Goal: Transaction & Acquisition: Book appointment/travel/reservation

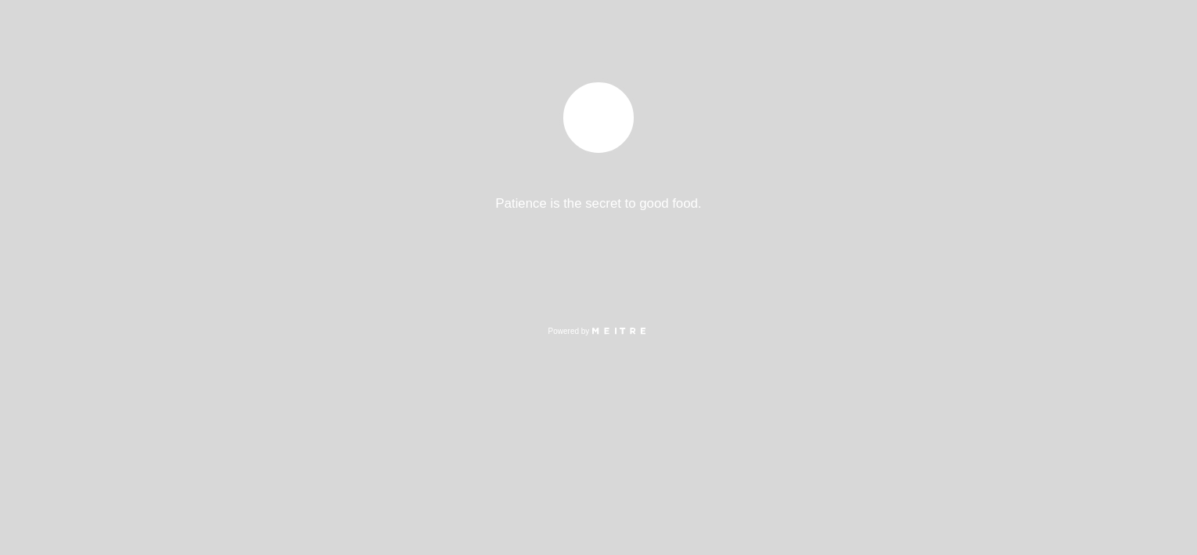
select select "es"
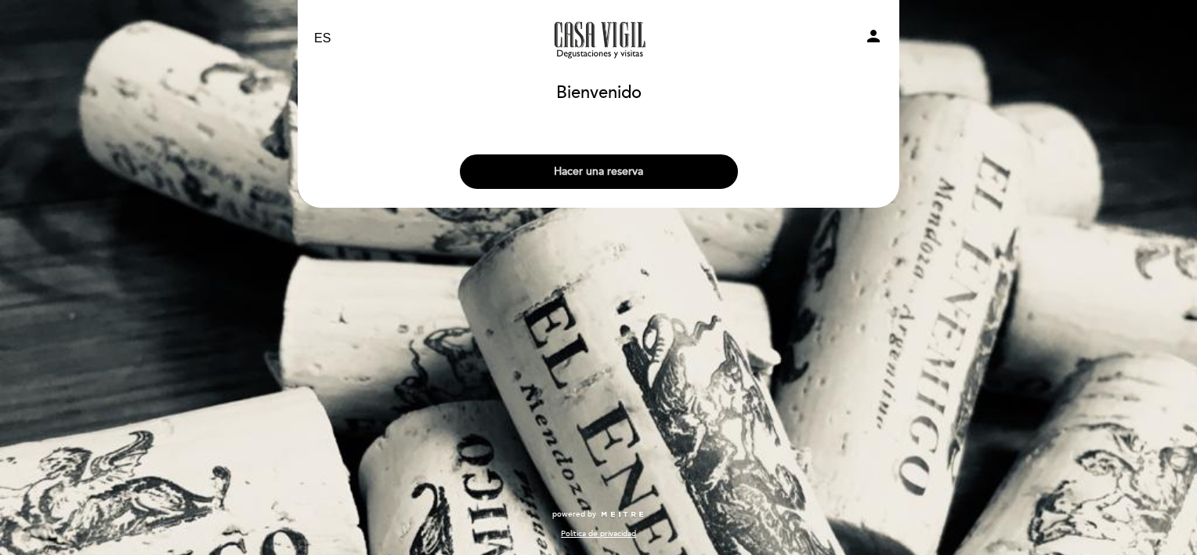
click at [617, 168] on button "Hacer una reserva" at bounding box center [599, 171] width 278 height 34
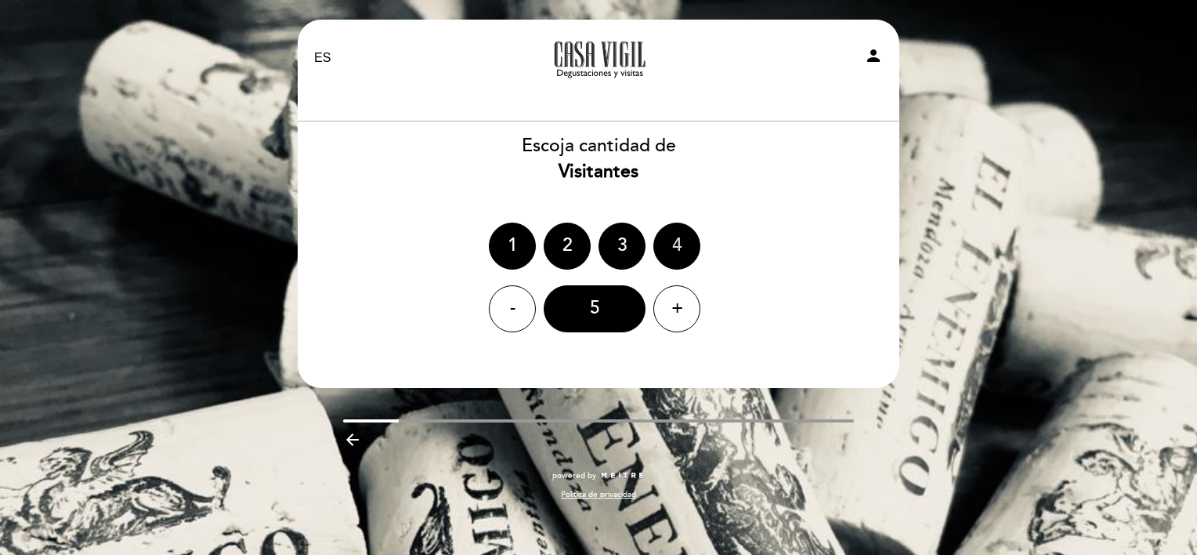
click at [664, 248] on div "4" at bounding box center [676, 245] width 47 height 47
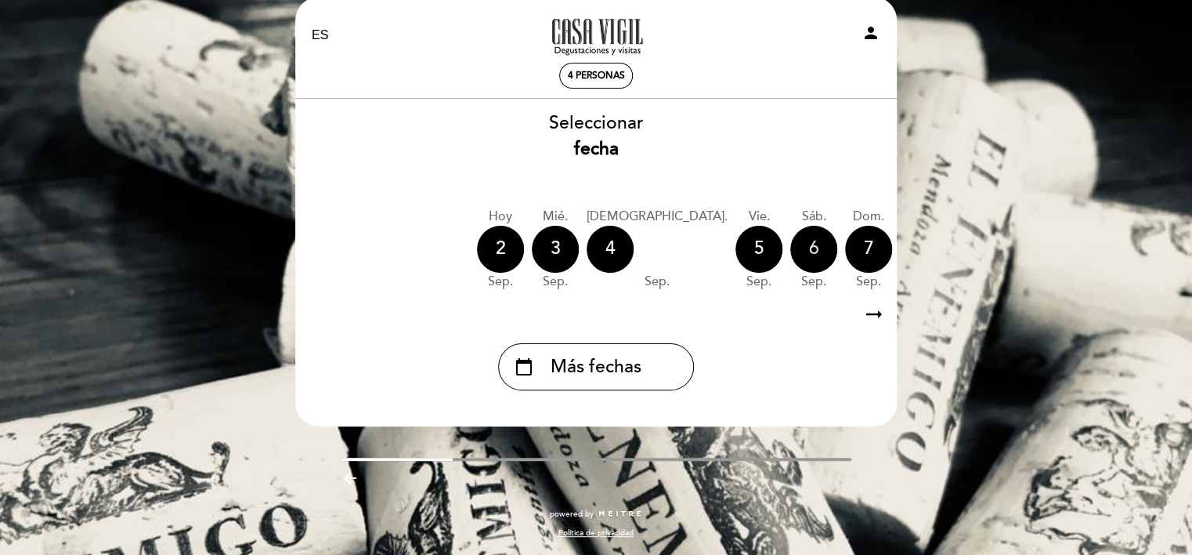
scroll to position [24, 0]
click at [877, 312] on icon "arrow_right_alt" at bounding box center [875, 315] width 24 height 34
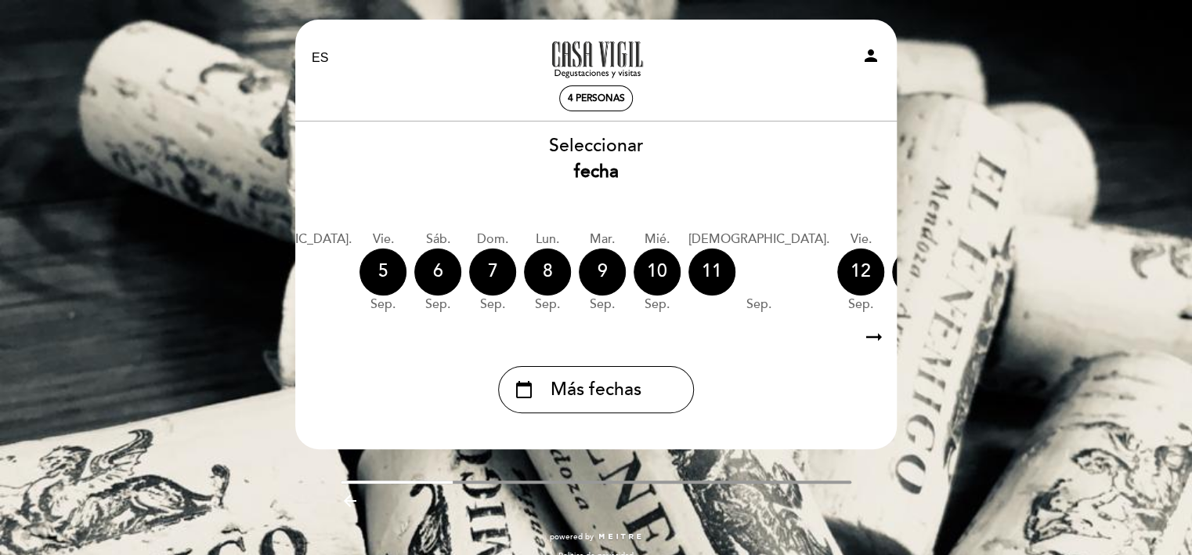
scroll to position [0, 457]
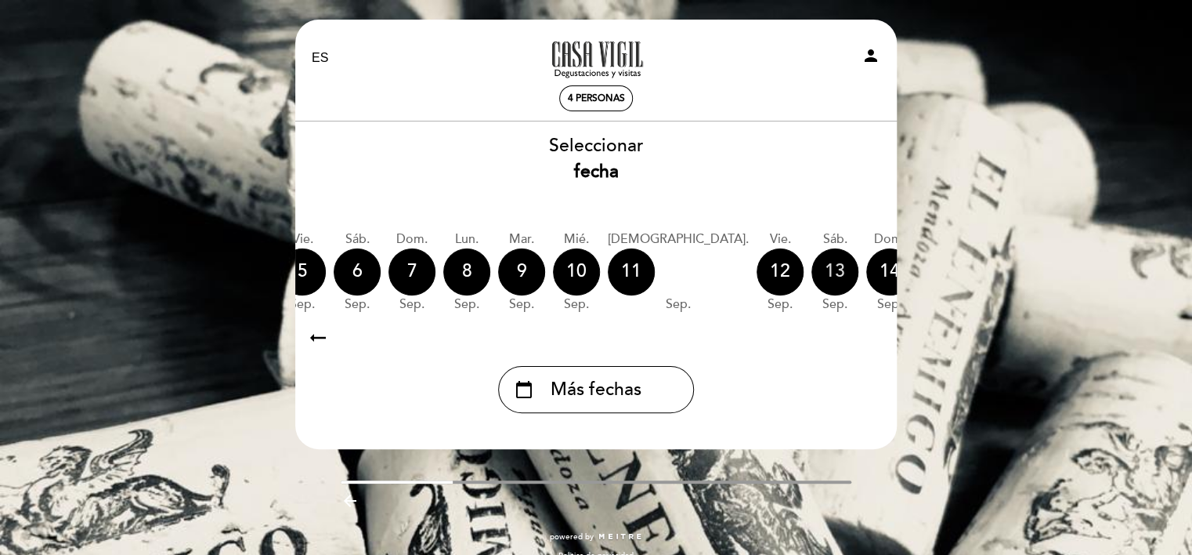
click at [812, 275] on div "13" at bounding box center [835, 271] width 47 height 47
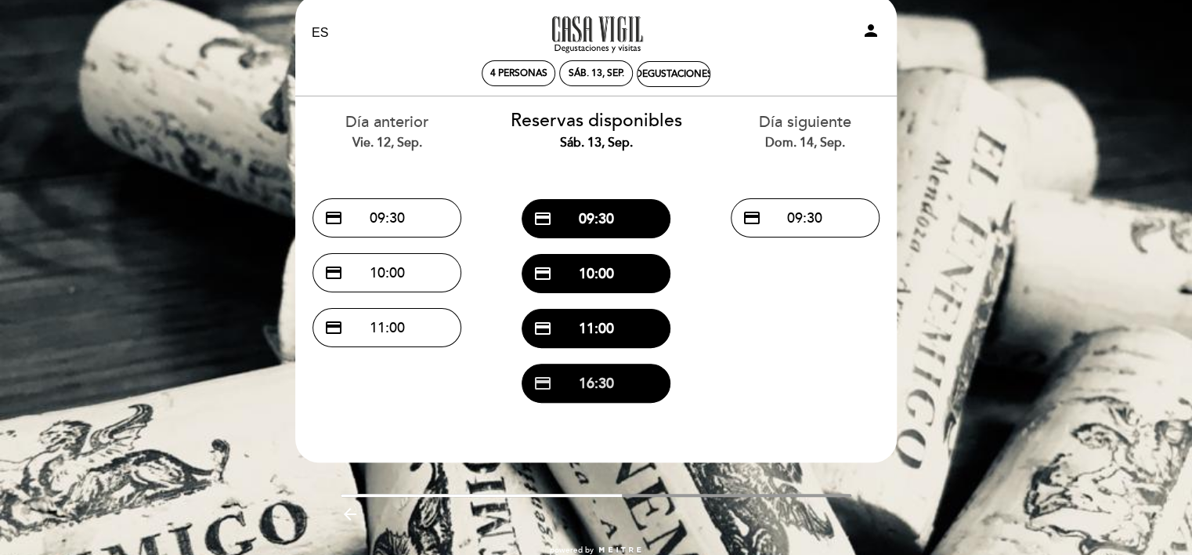
scroll to position [60, 0]
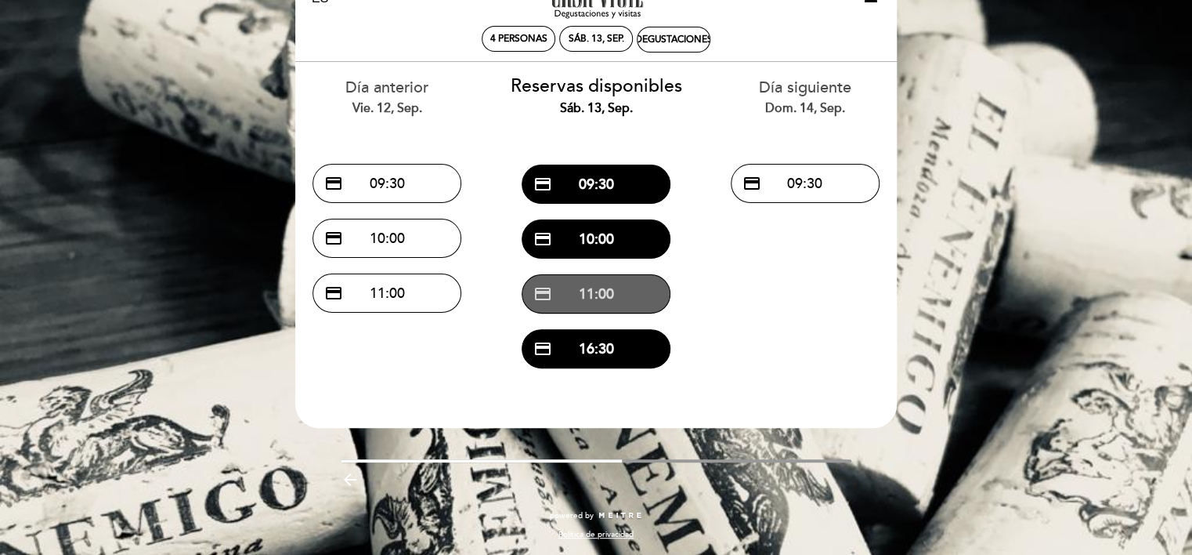
click at [602, 289] on button "credit_card 11:00" at bounding box center [596, 293] width 149 height 39
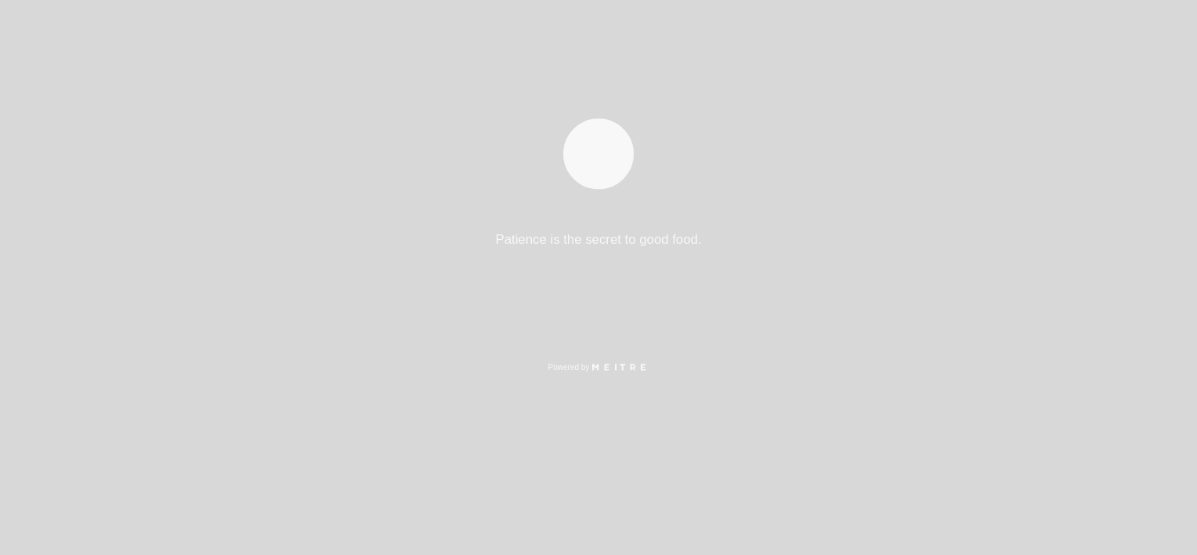
select select "es"
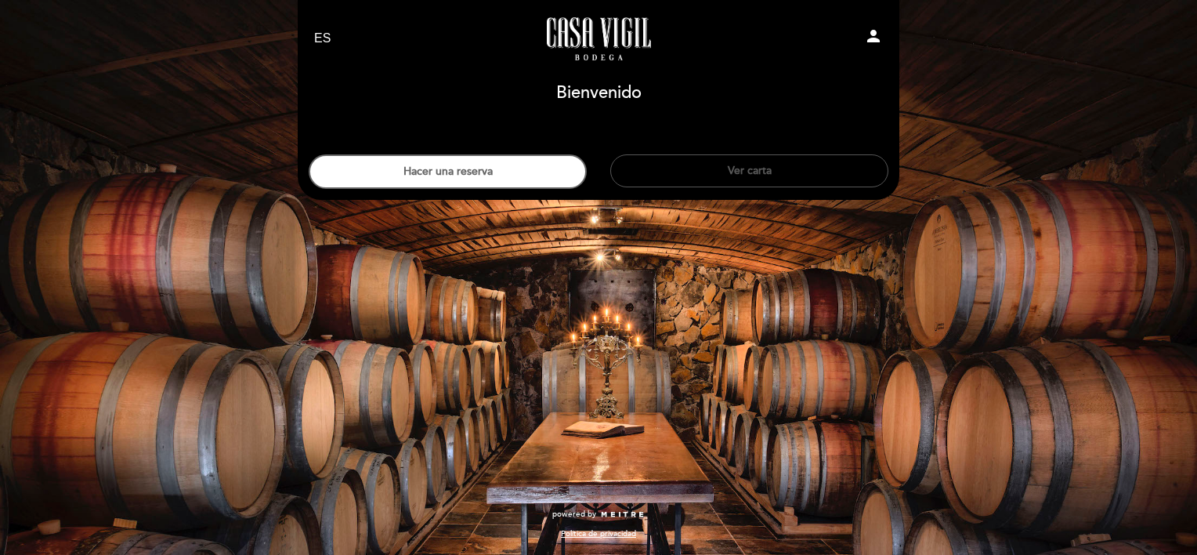
click at [721, 175] on button "Ver carta" at bounding box center [749, 170] width 278 height 33
